Goal: Use online tool/utility: Utilize a website feature to perform a specific function

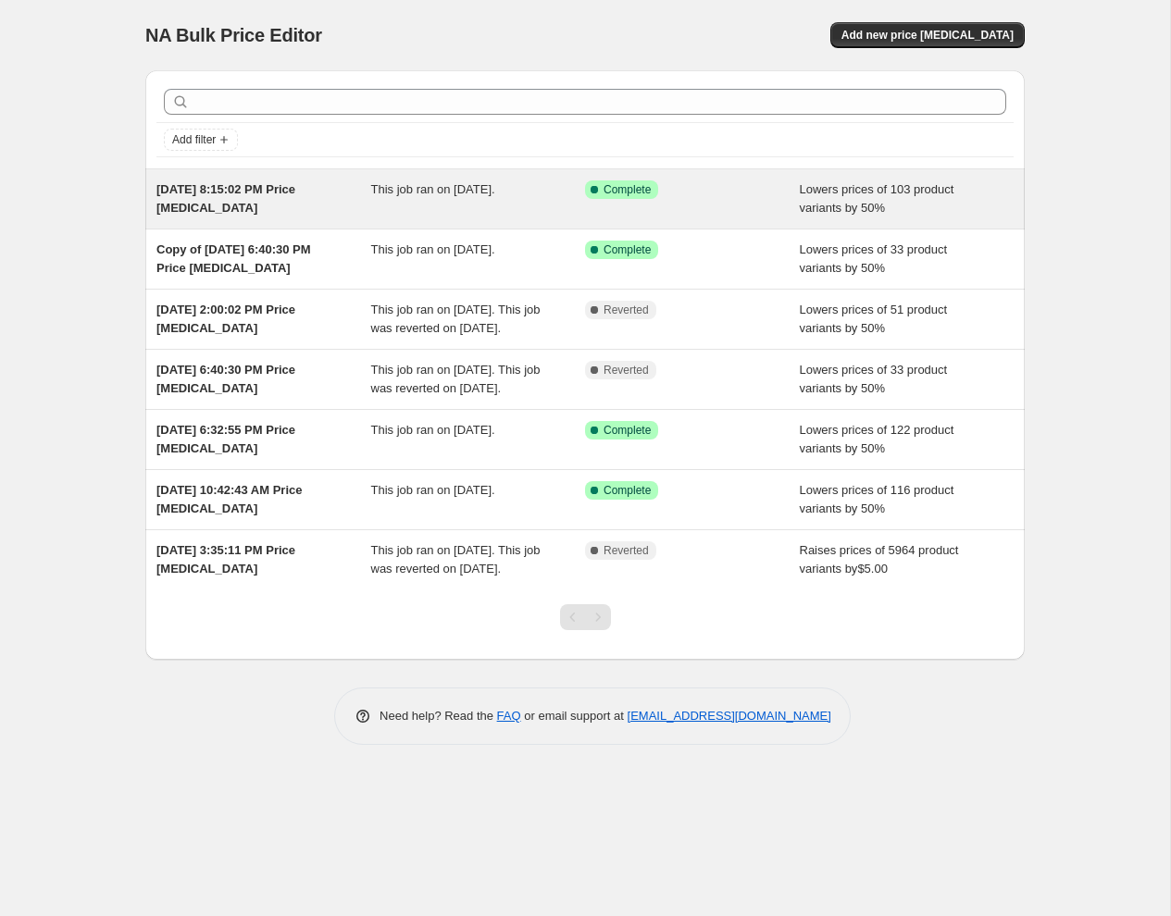
click at [321, 197] on div "[DATE] 8:15:02 PM Price [MEDICAL_DATA]" at bounding box center [263, 198] width 215 height 37
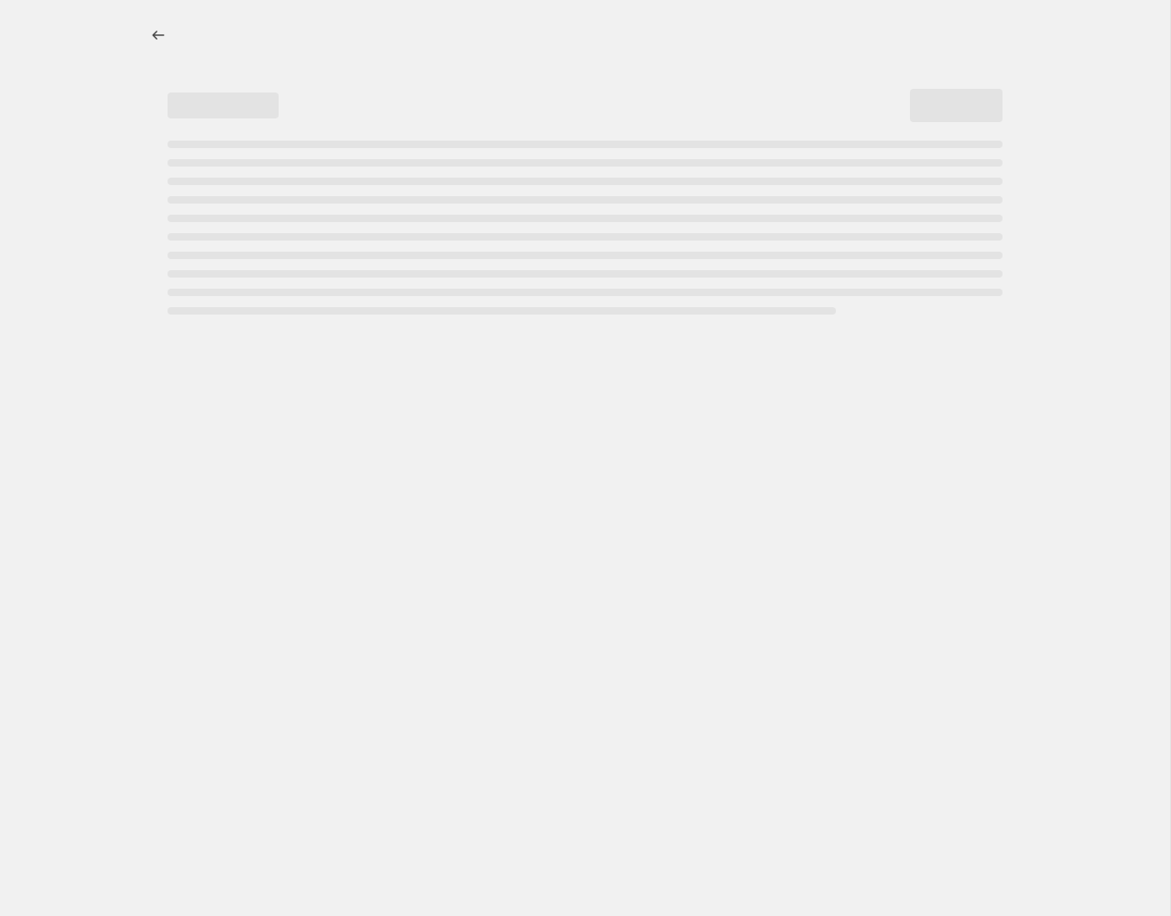
select select "percentage"
select select "remove"
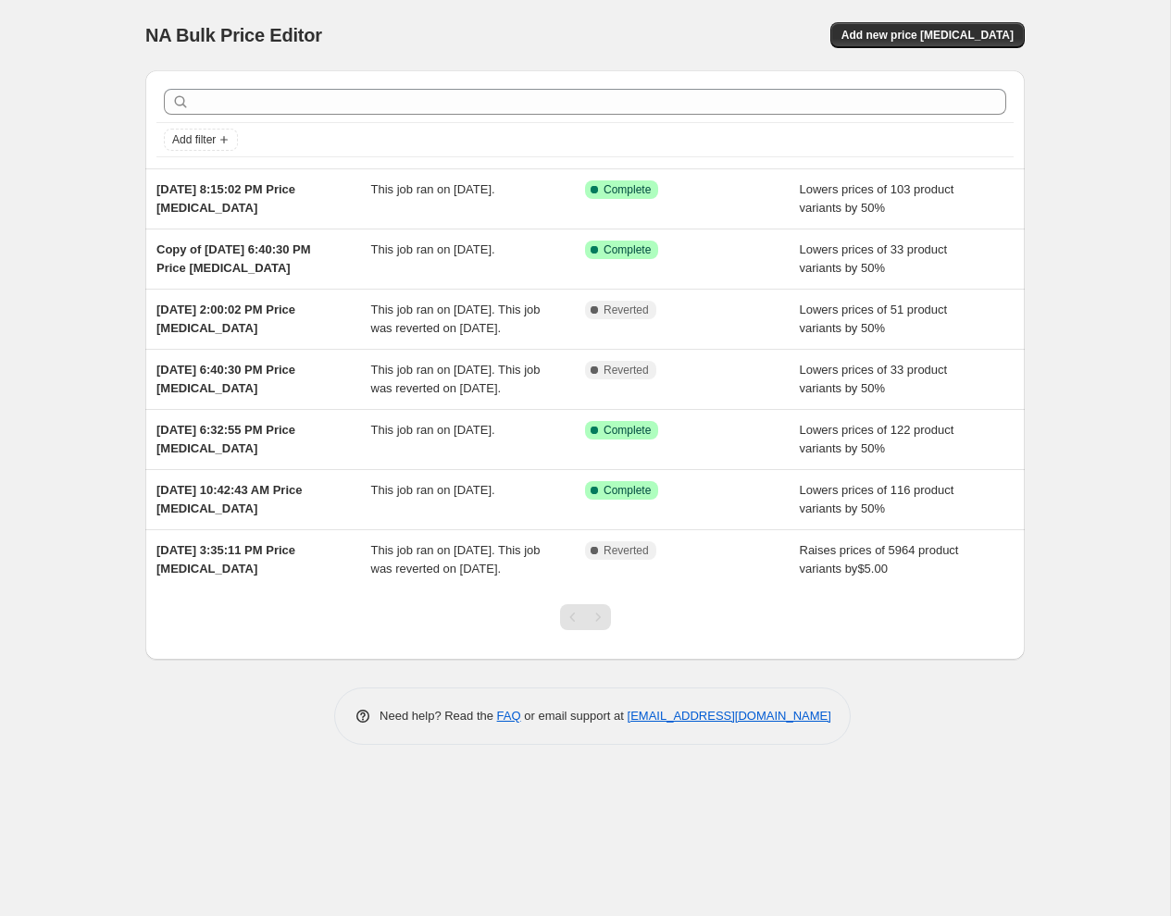
click at [1095, 255] on div "NA Bulk Price Editor. This page is ready NA Bulk Price Editor Add new price [ME…" at bounding box center [585, 458] width 1170 height 916
click at [1038, 307] on div "NA Bulk Price Editor. This page is ready NA Bulk Price Editor Add new price [ME…" at bounding box center [584, 386] width 923 height 773
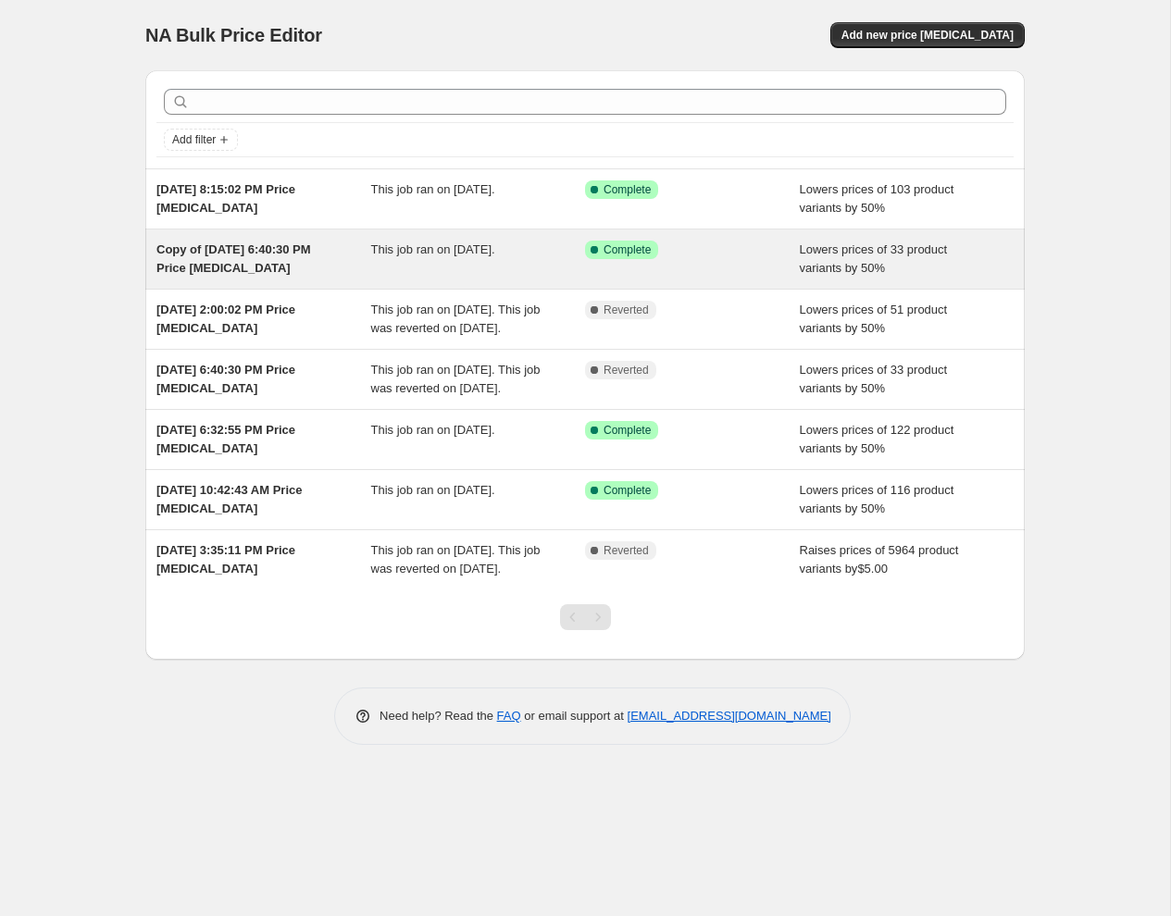
click at [251, 247] on span "Copy of [DATE] 6:40:30 PM Price [MEDICAL_DATA]" at bounding box center [233, 258] width 155 height 32
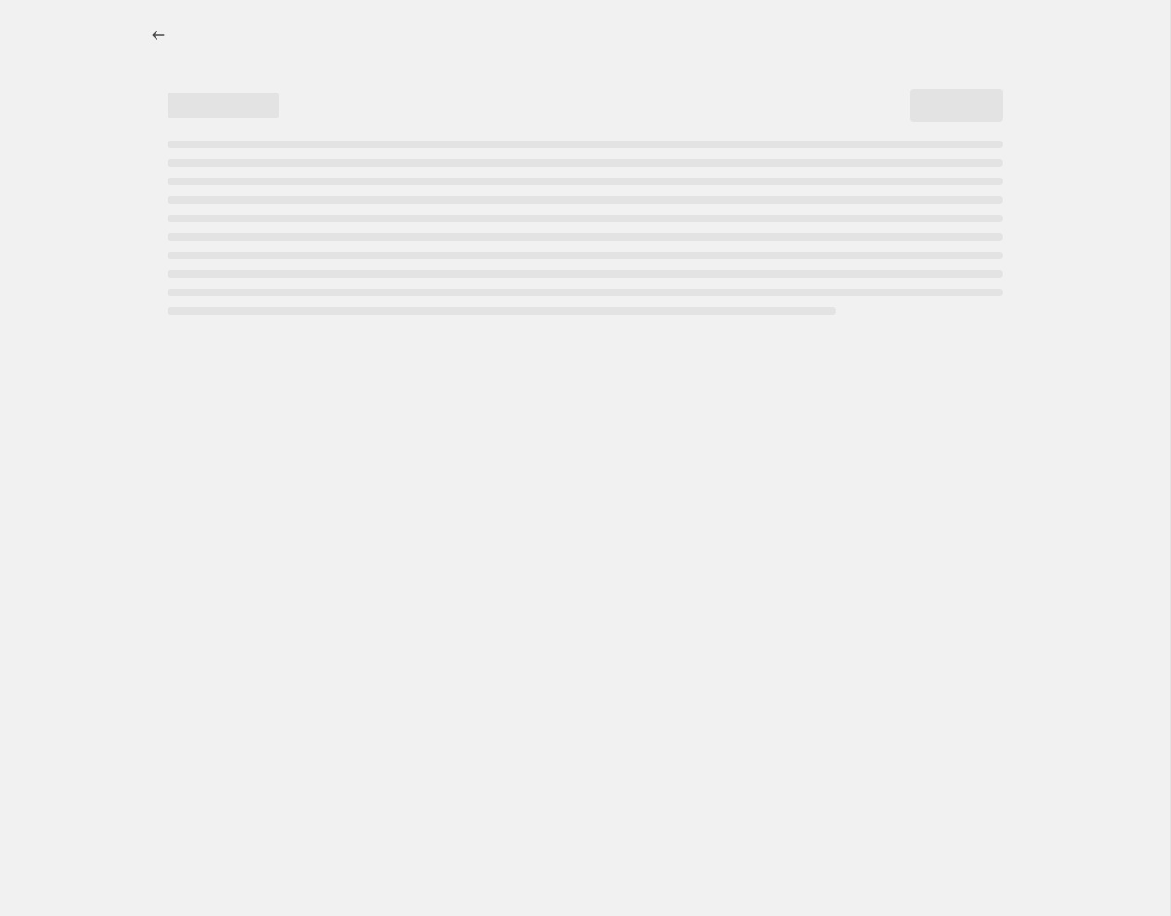
select select "percentage"
select select "remove"
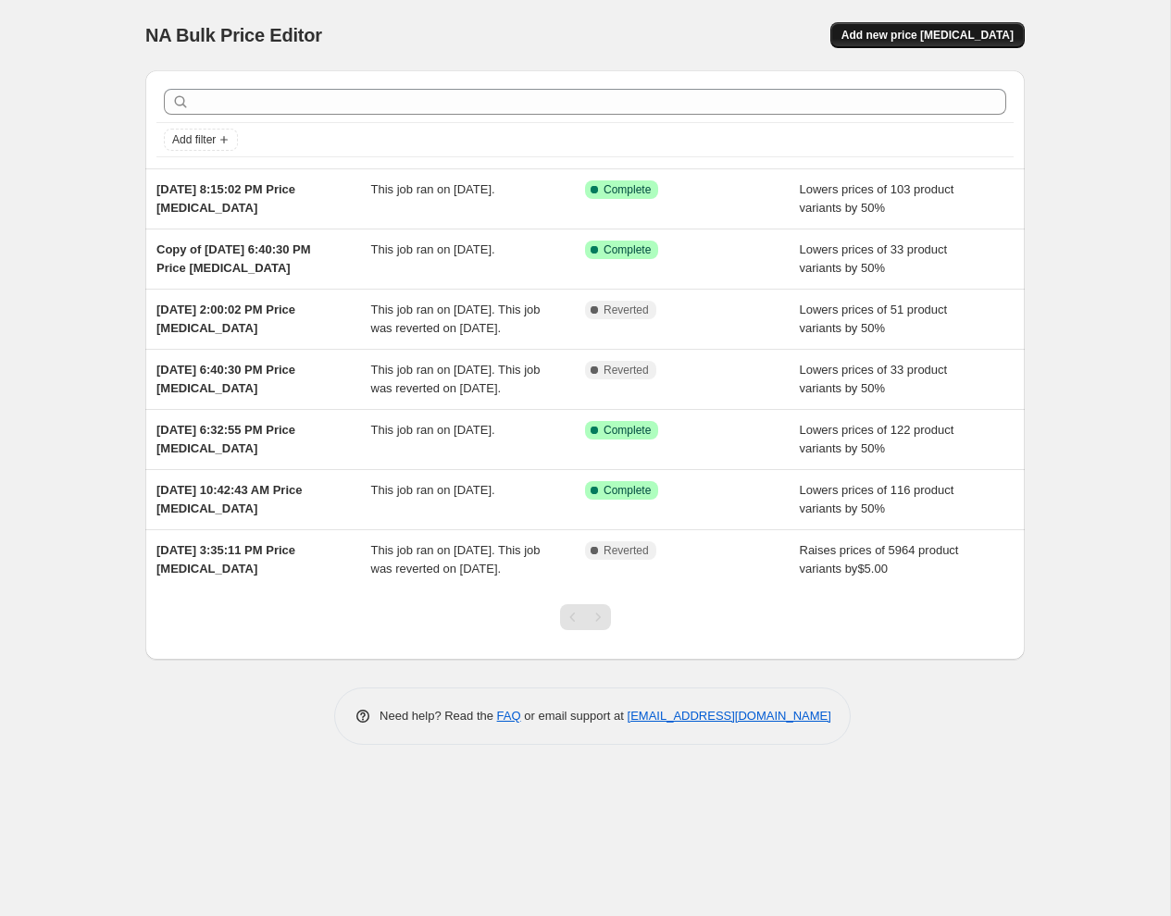
click at [898, 38] on span "Add new price [MEDICAL_DATA]" at bounding box center [927, 35] width 172 height 15
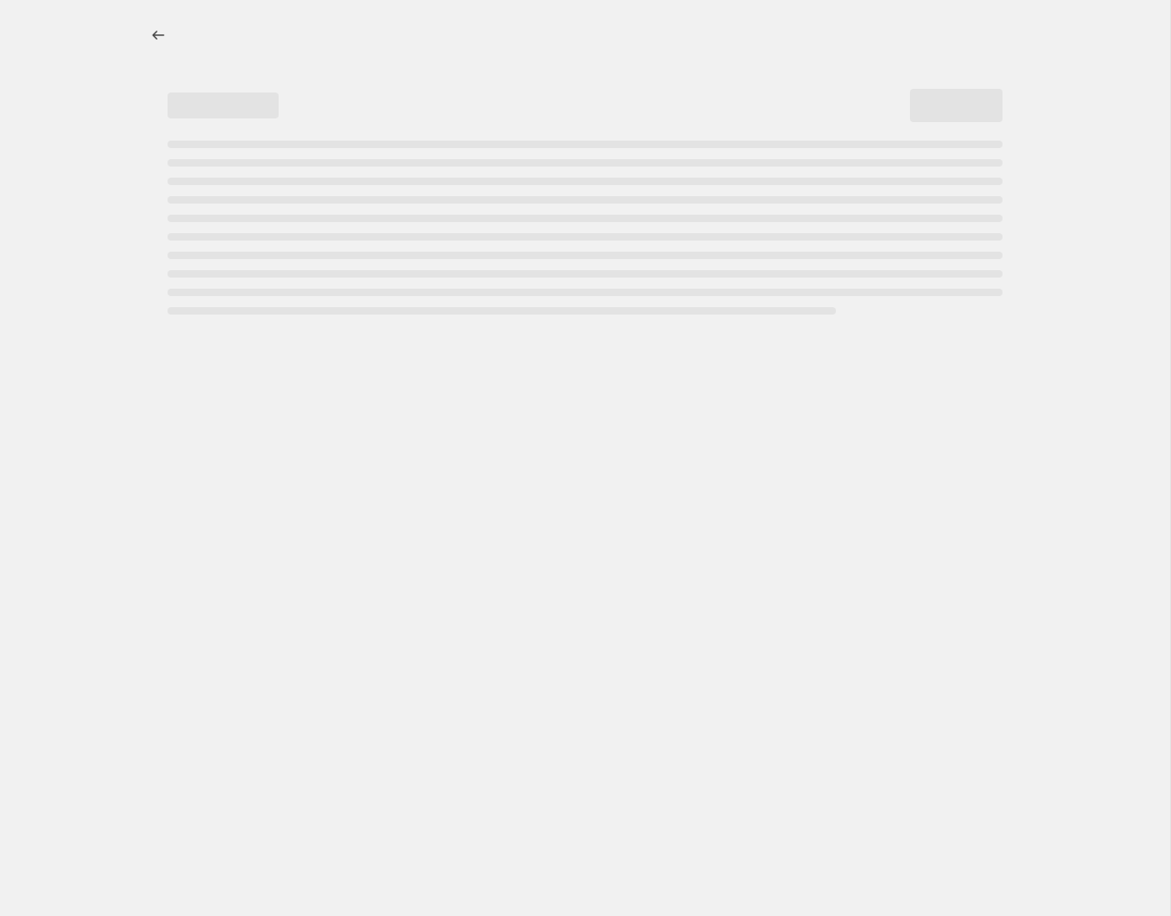
select select "percentage"
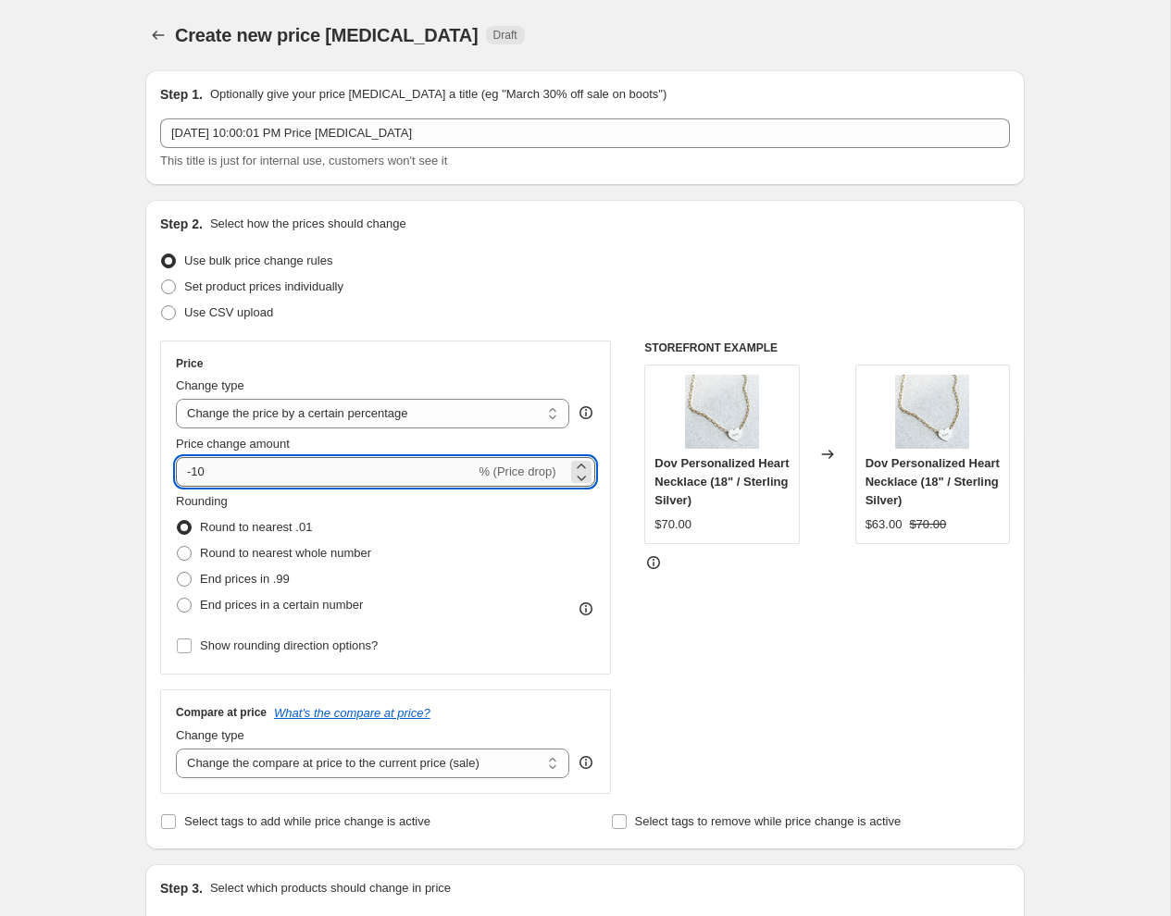
click at [216, 469] on input "-10" at bounding box center [325, 472] width 299 height 30
type input "-1"
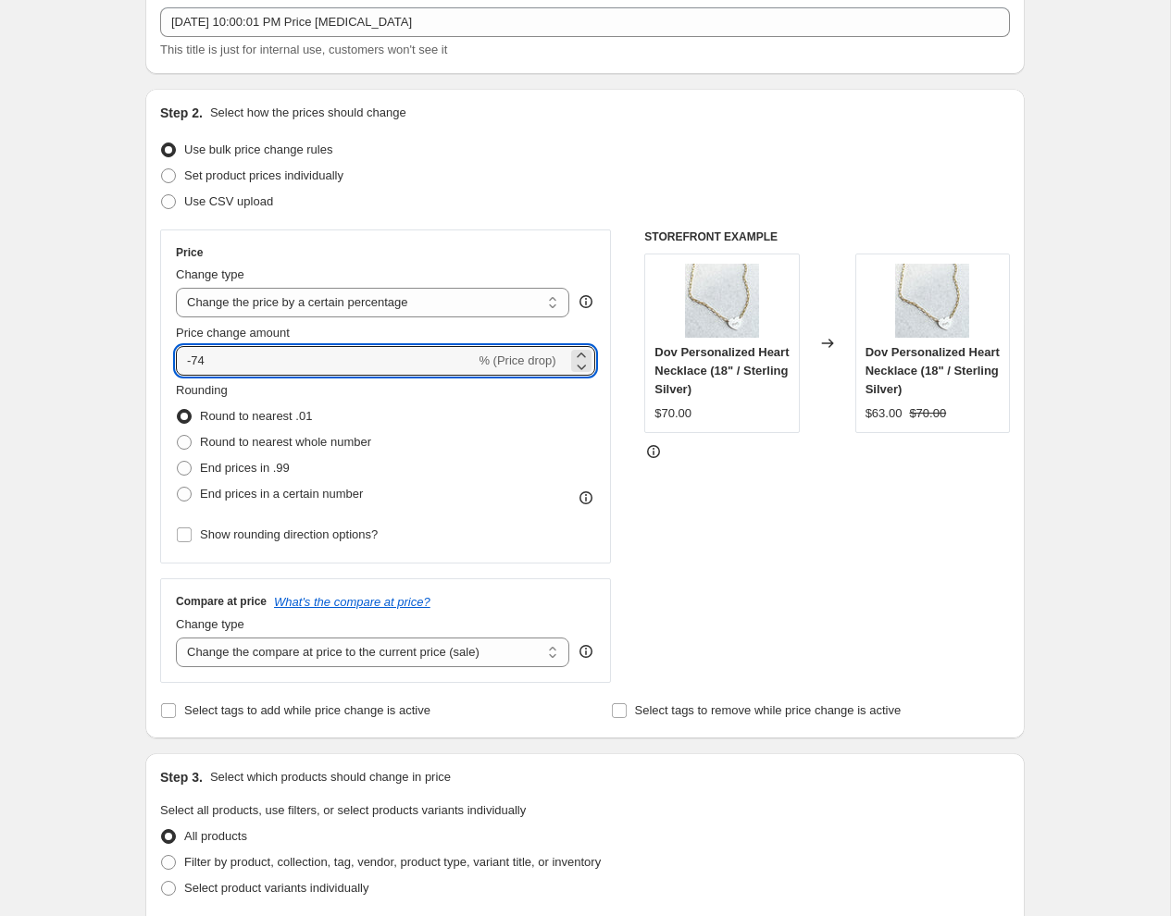
scroll to position [112, 0]
type input "-74"
click at [539, 652] on select "Change the compare at price to the current price (sale) Change the compare at p…" at bounding box center [372, 652] width 393 height 30
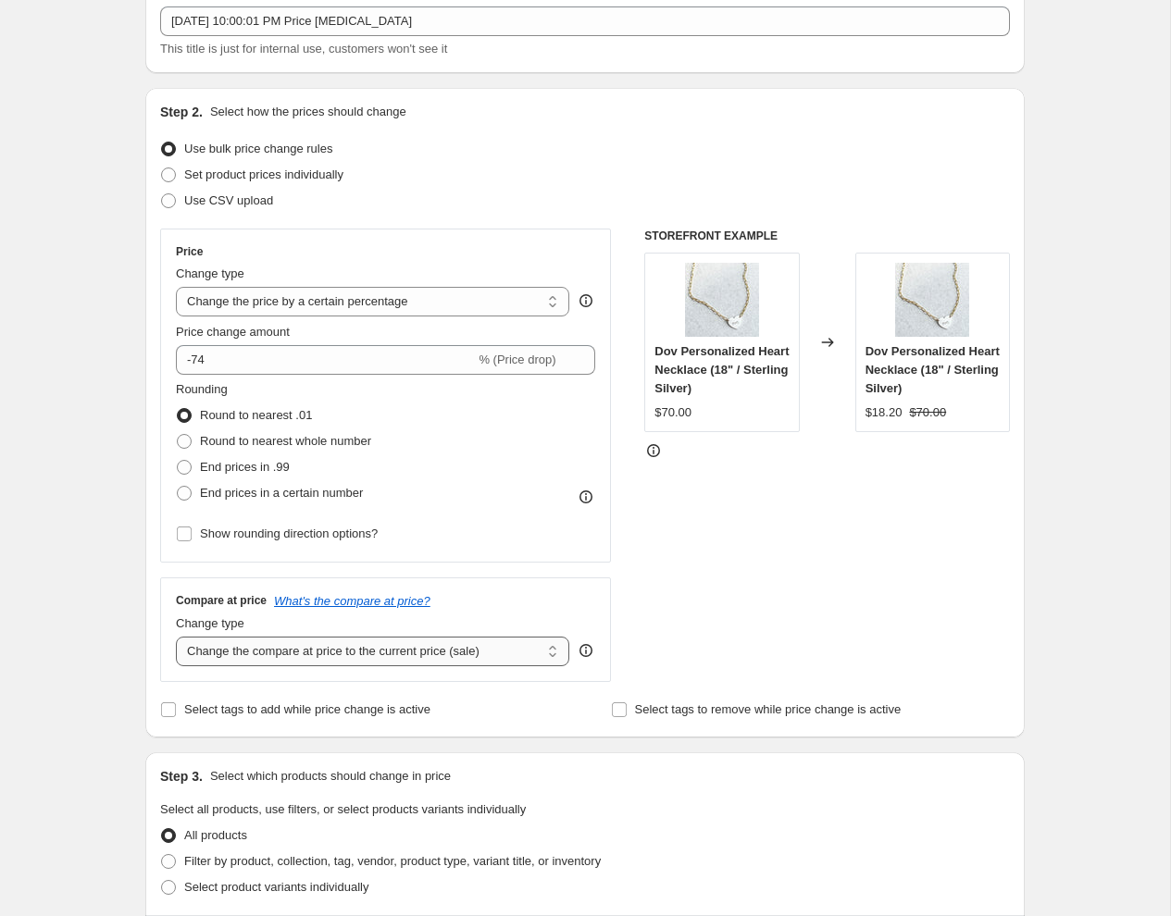
select select "remove"
click at [176, 637] on select "Change the compare at price to the current price (sale) Change the compare at p…" at bounding box center [372, 652] width 393 height 30
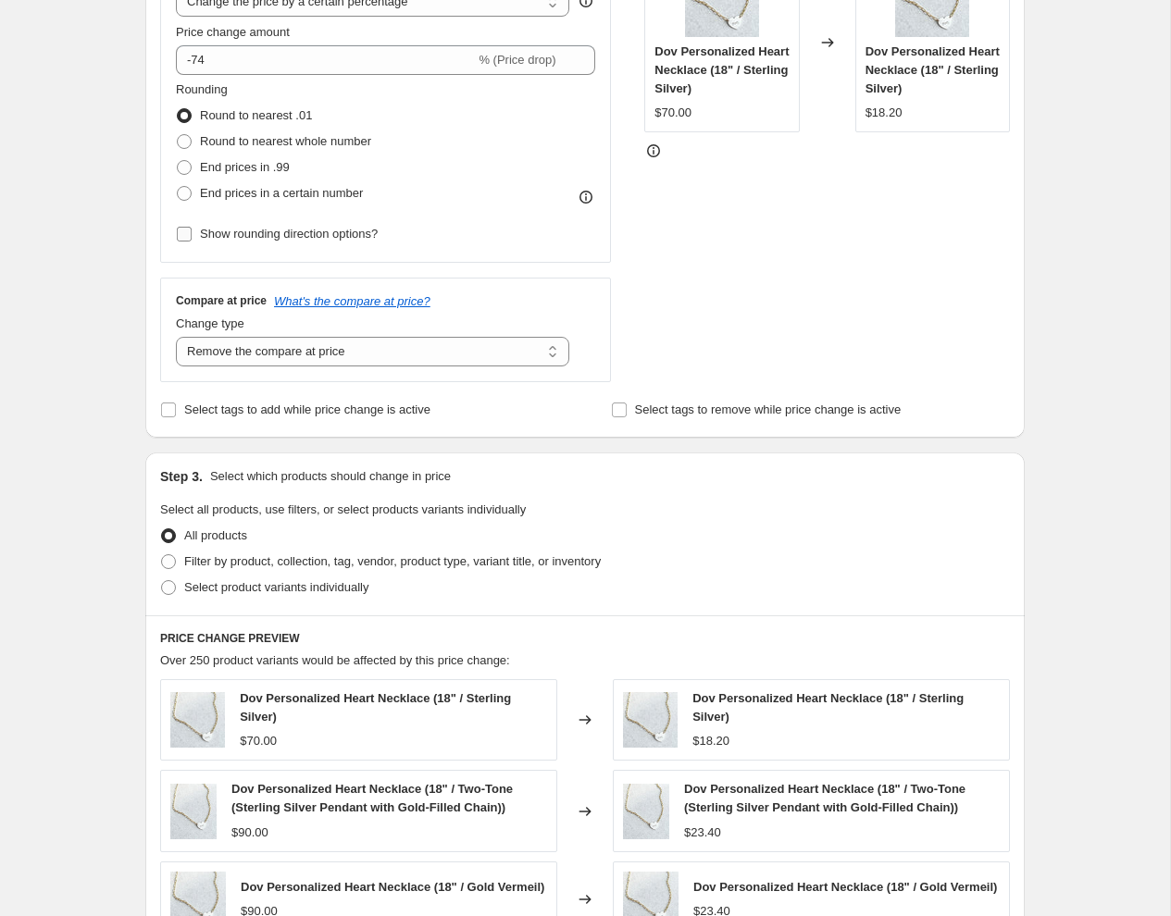
scroll to position [407, 0]
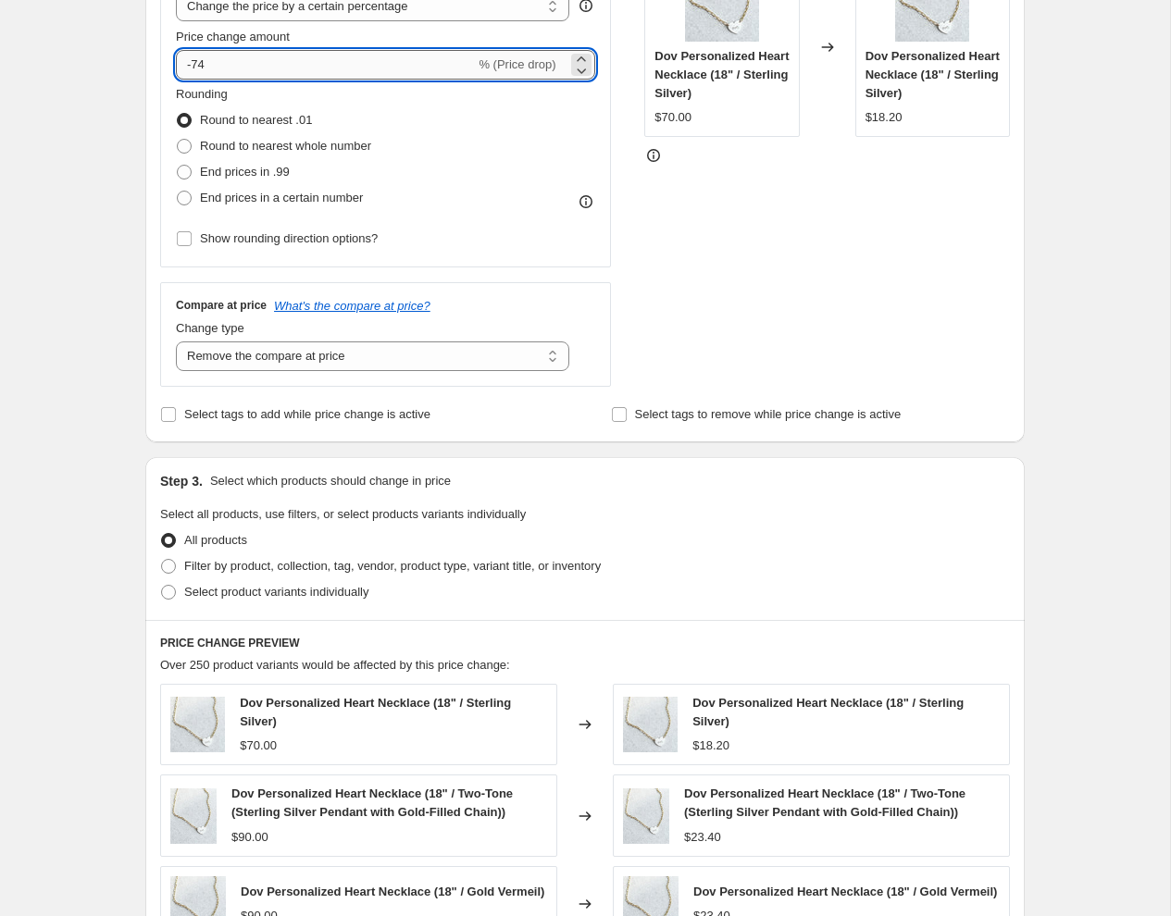
drag, startPoint x: 213, startPoint y: 67, endPoint x: 194, endPoint y: 64, distance: 18.7
click at [194, 64] on input "-74" at bounding box center [325, 65] width 299 height 30
type input "-50"
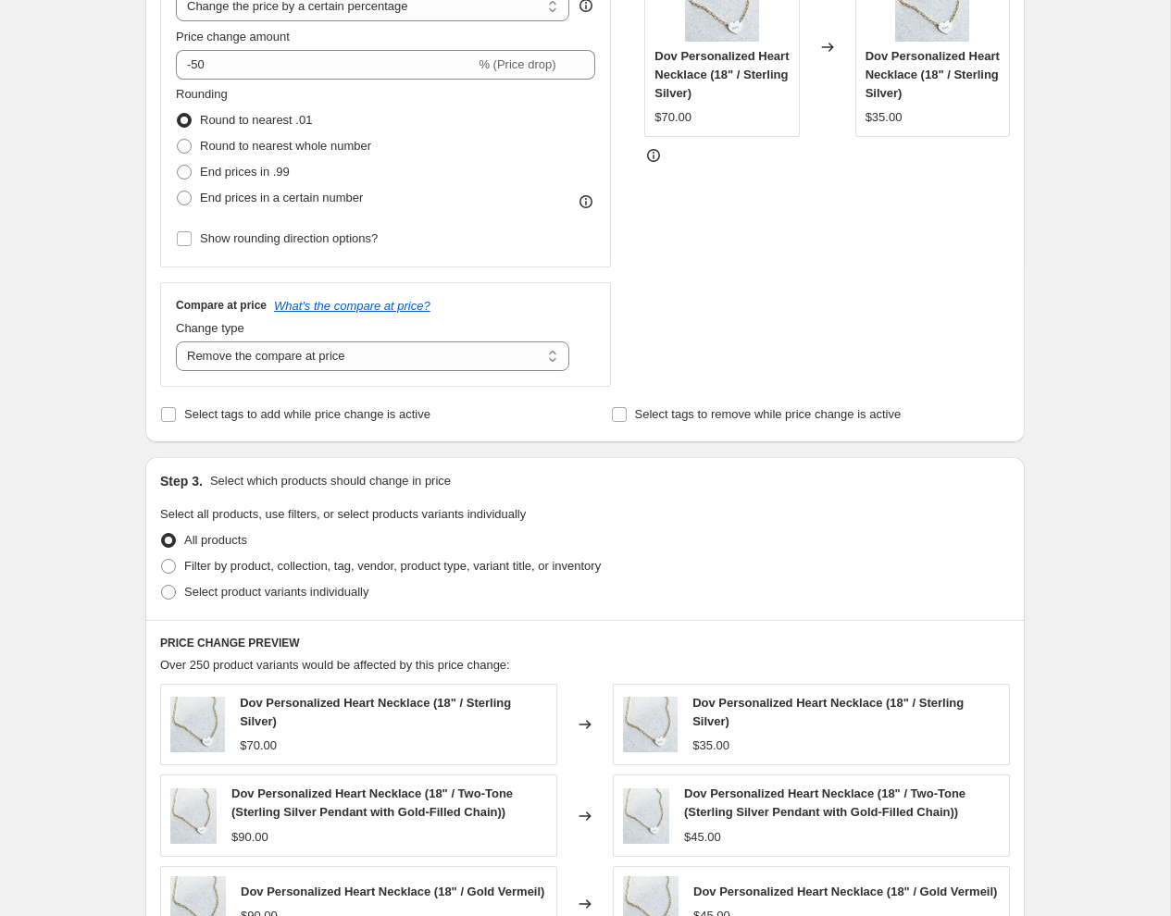
click at [107, 121] on div "Create new price change job. This page is ready Create new price change job Dra…" at bounding box center [585, 530] width 1170 height 1874
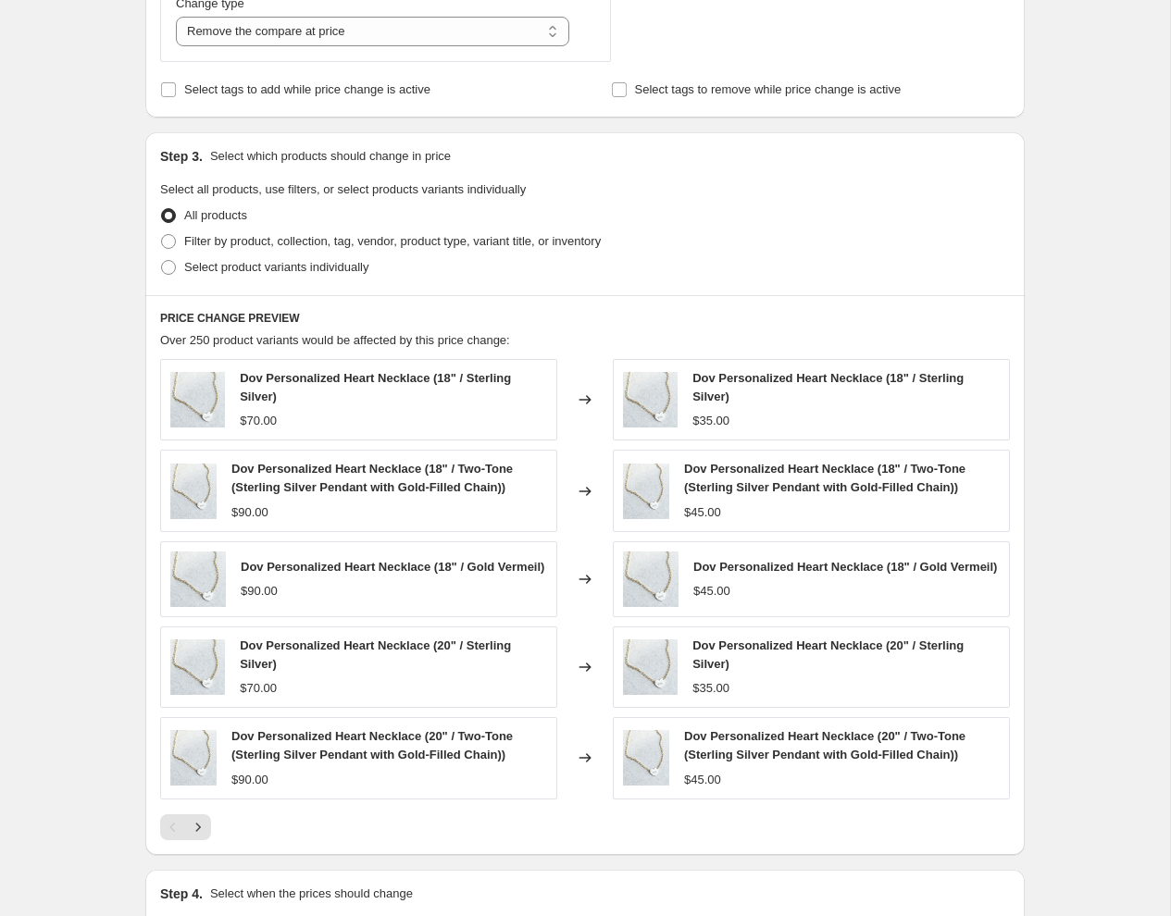
scroll to position [787, 0]
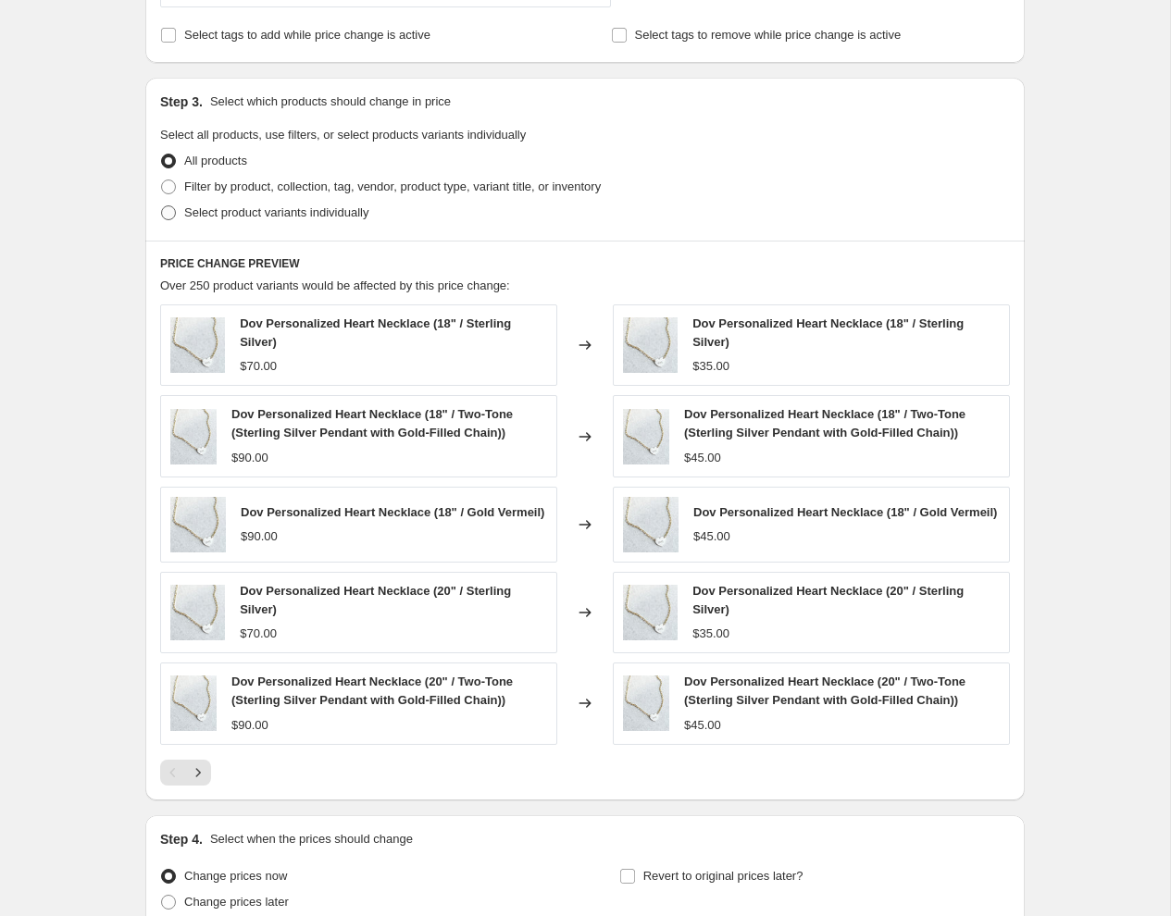
click at [167, 209] on span at bounding box center [168, 212] width 15 height 15
click at [162, 206] on input "Select product variants individually" at bounding box center [161, 205] width 1 height 1
radio input "true"
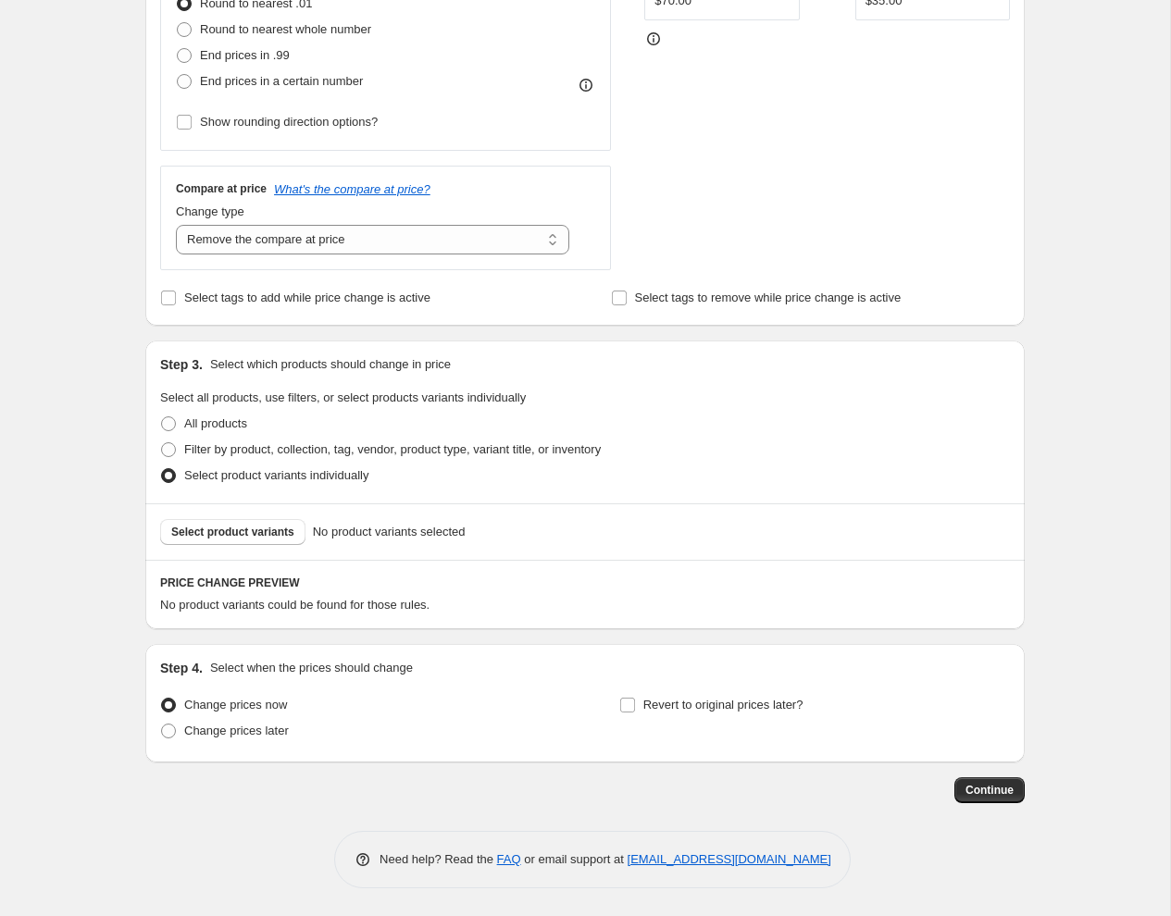
scroll to position [520, 0]
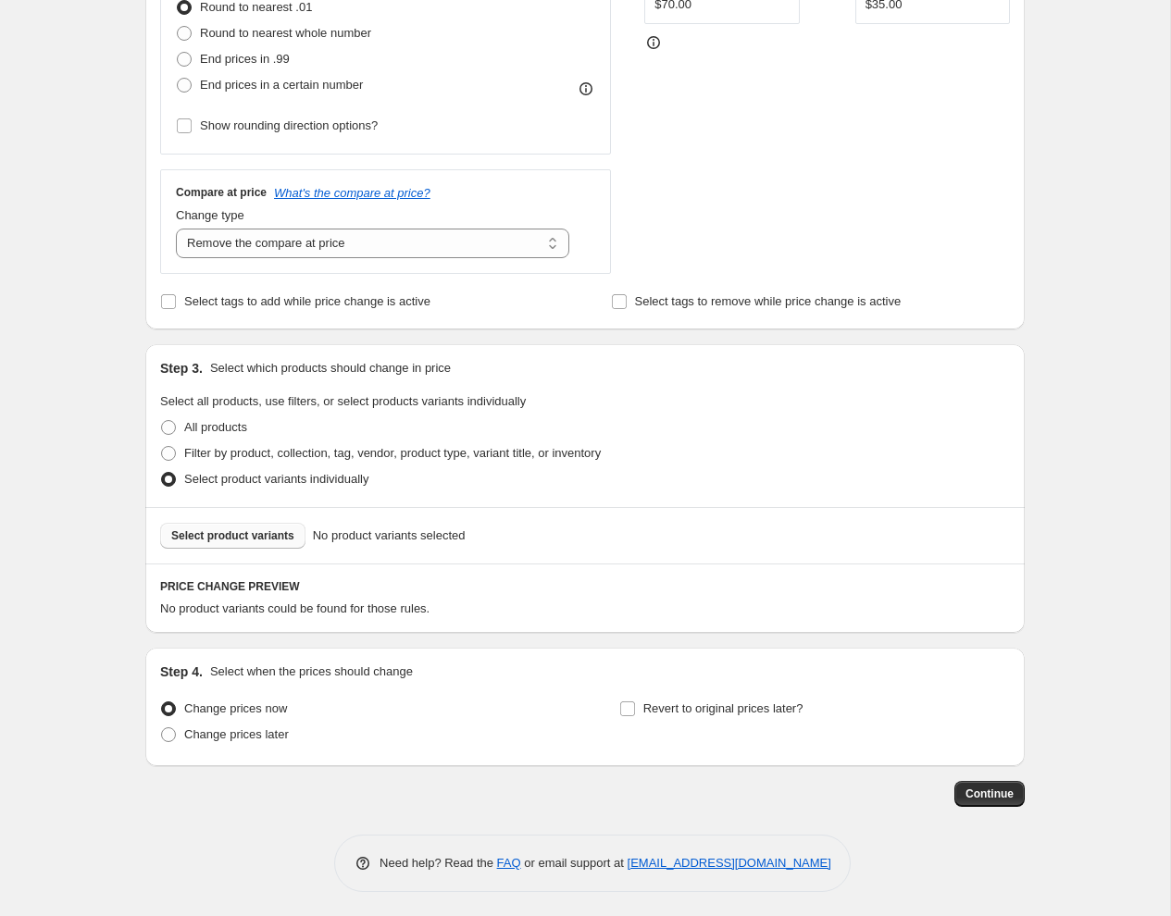
click at [229, 528] on span "Select product variants" at bounding box center [232, 535] width 123 height 15
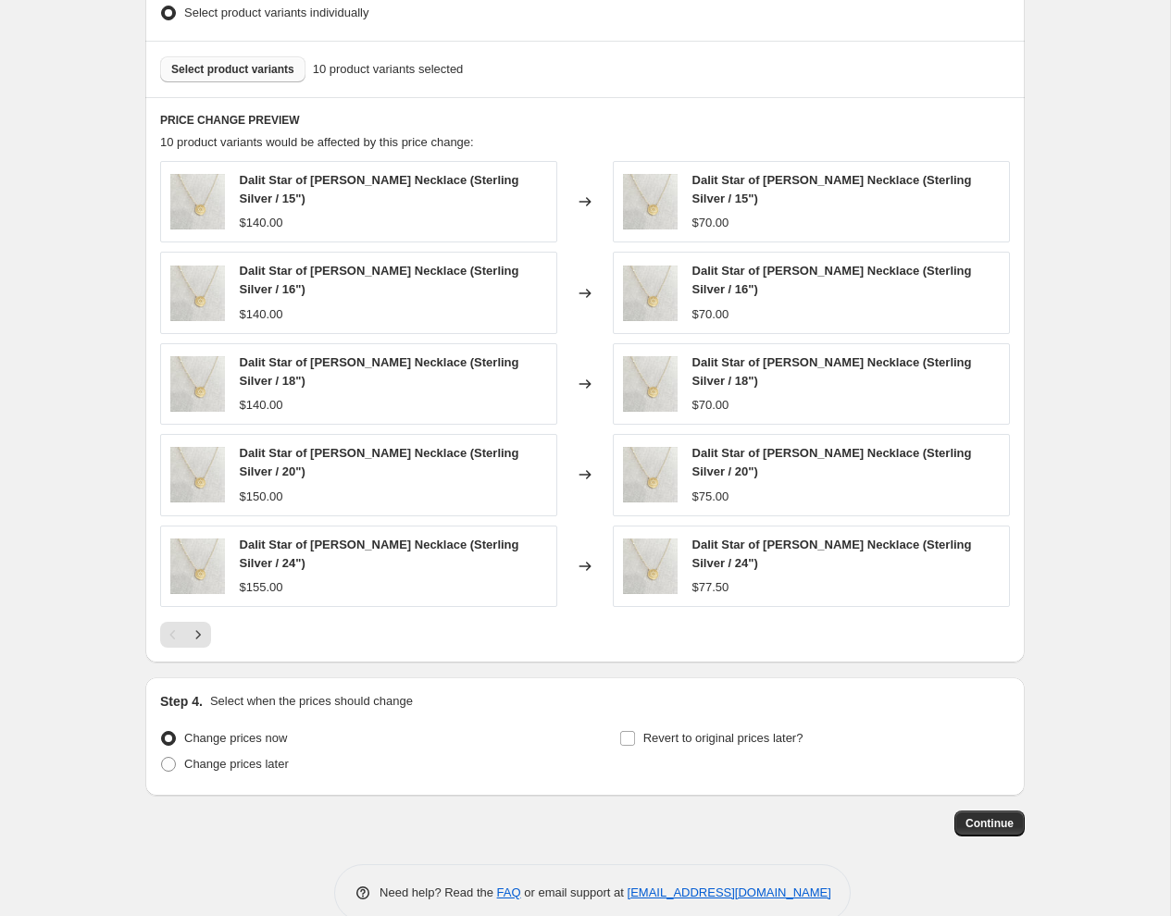
scroll to position [1013, 0]
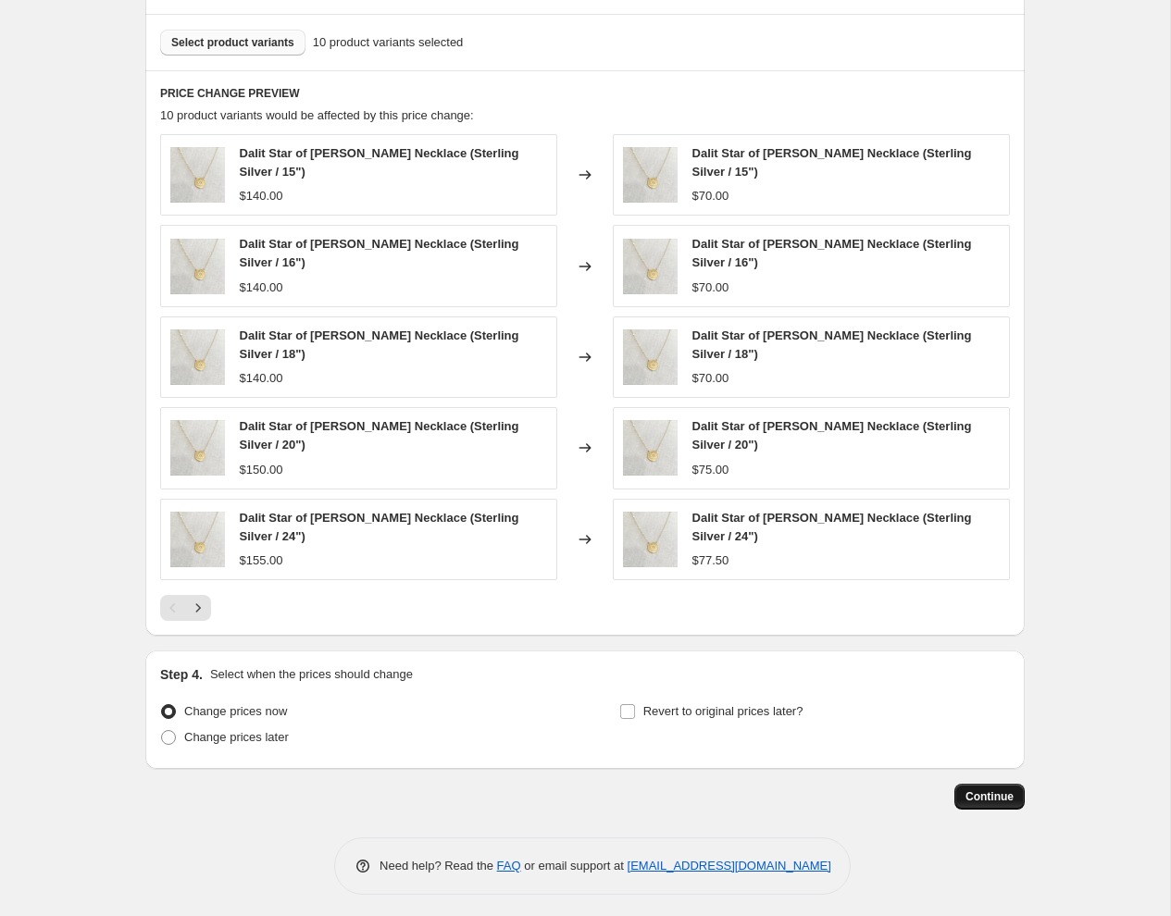
click at [976, 789] on span "Continue" at bounding box center [989, 796] width 48 height 15
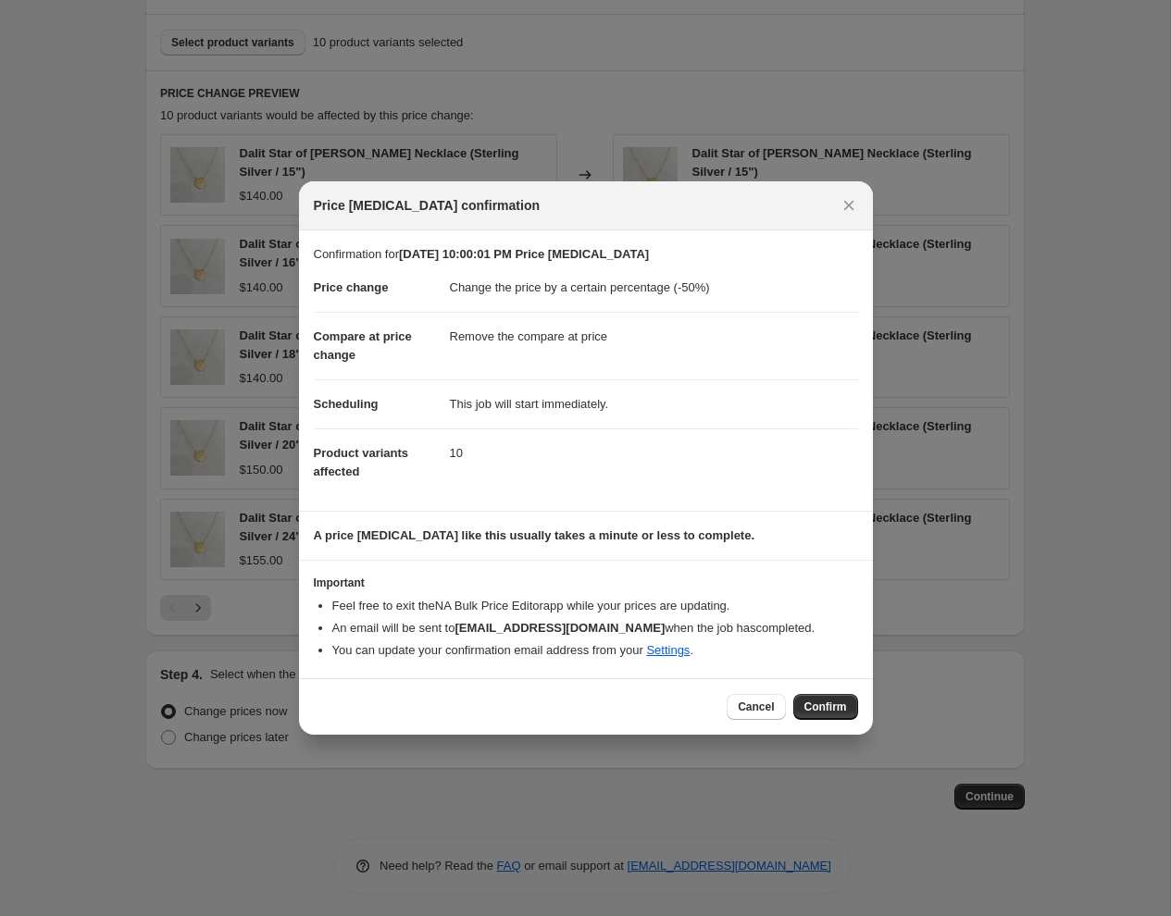
click at [812, 709] on span "Confirm" at bounding box center [825, 707] width 43 height 15
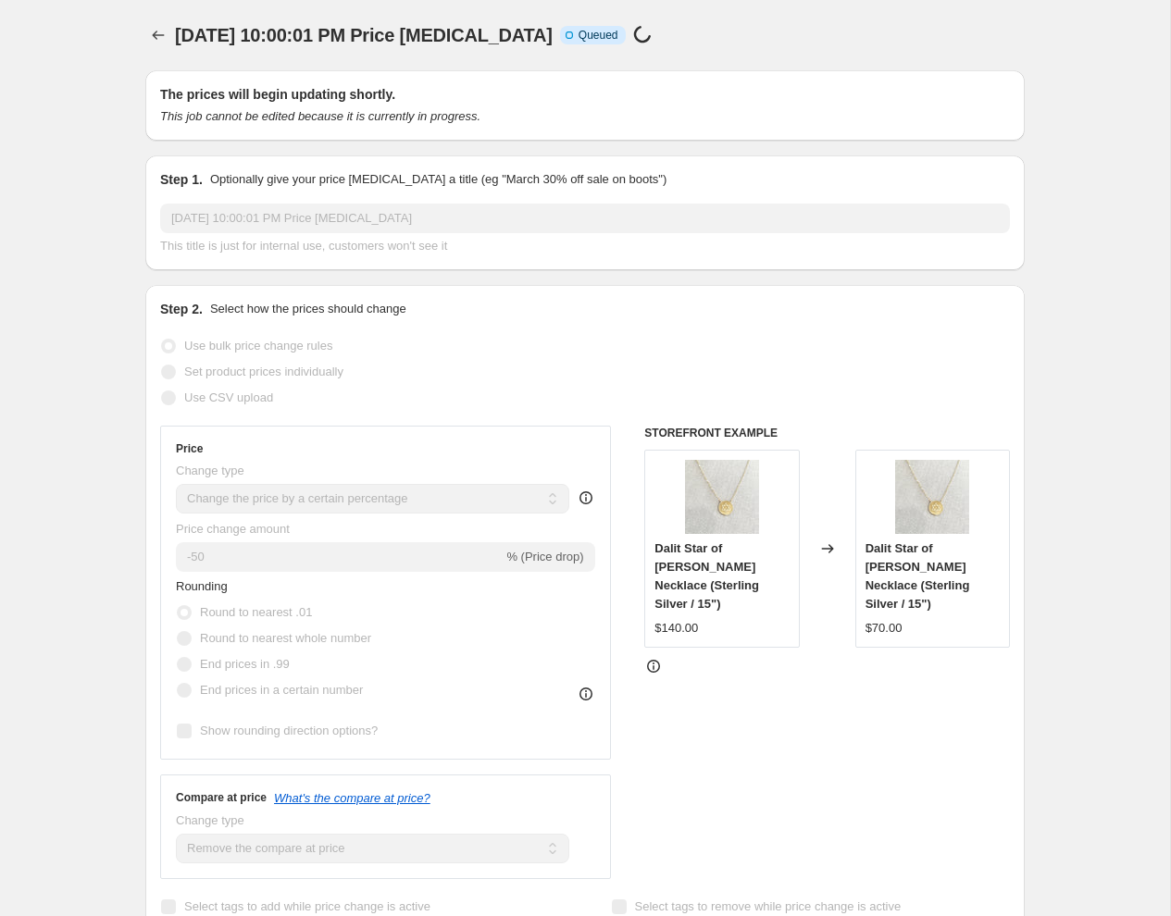
select select "percentage"
select select "remove"
